Goal: Complete application form: Complete application form

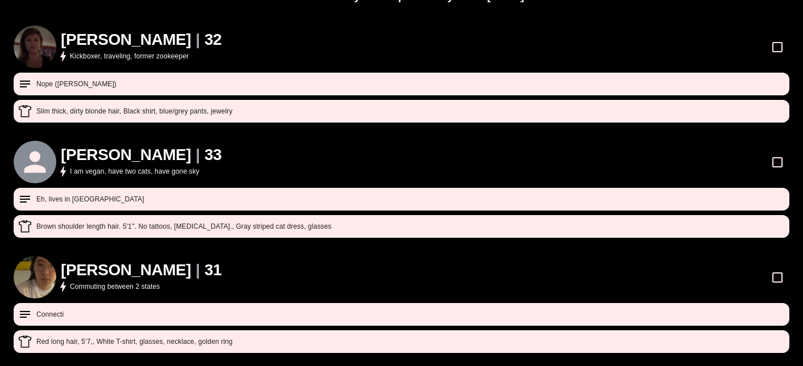
scroll to position [135, 0]
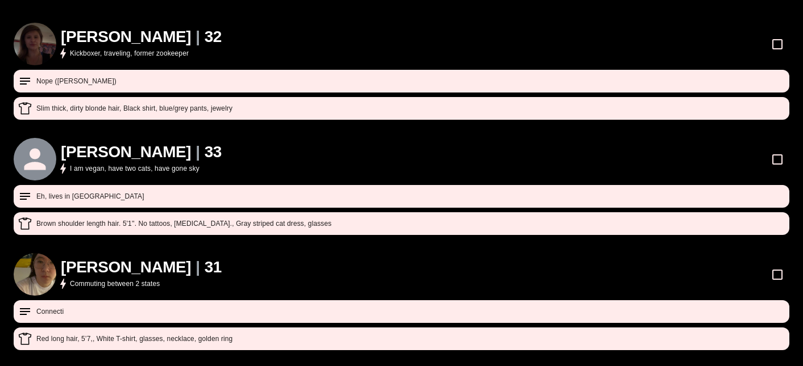
click at [137, 102] on div "Slim thick, dirty blonde hair , Black shirt, blue/grey pants, jewelry" at bounding box center [401, 109] width 766 height 14
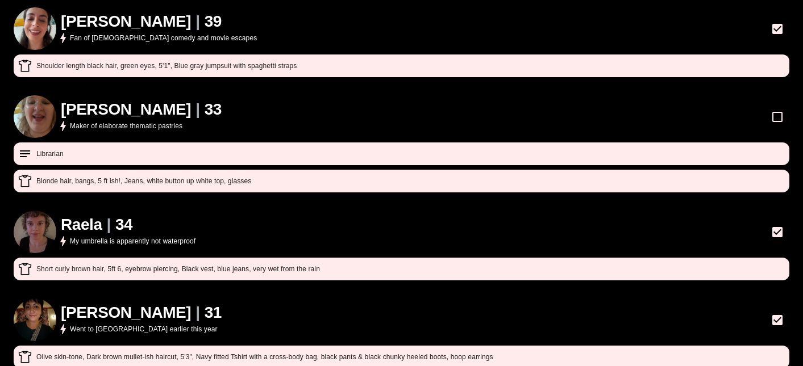
scroll to position [665, 0]
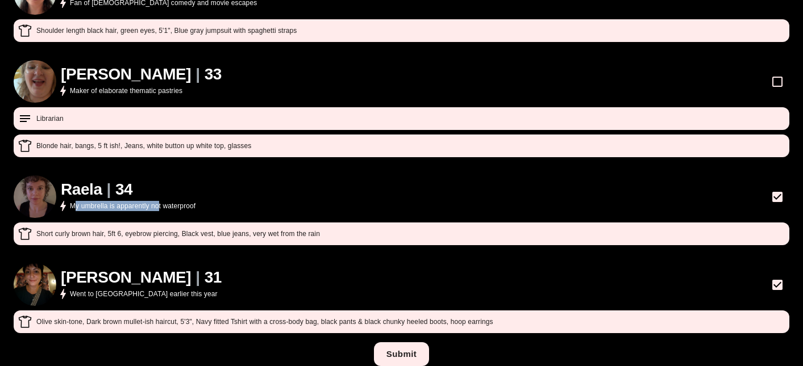
drag, startPoint x: 75, startPoint y: 191, endPoint x: 175, endPoint y: 191, distance: 100.0
click at [175, 201] on p "My umbrella is apparently not waterproof" at bounding box center [133, 206] width 126 height 10
click at [404, 343] on button "Submit" at bounding box center [401, 355] width 55 height 24
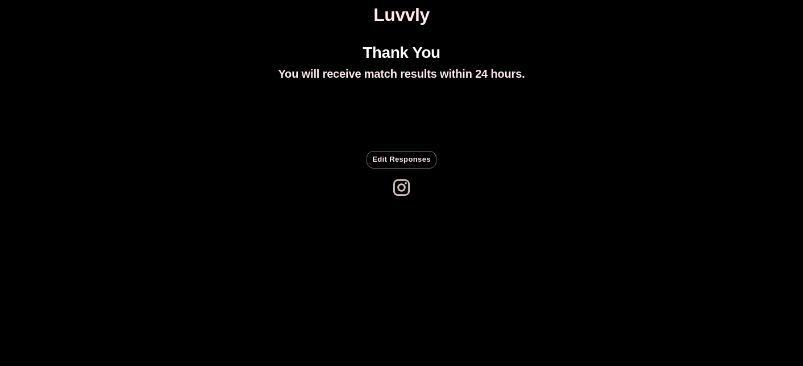
click at [399, 192] on icon at bounding box center [401, 188] width 20 height 20
